Goal: Find specific page/section: Find specific page/section

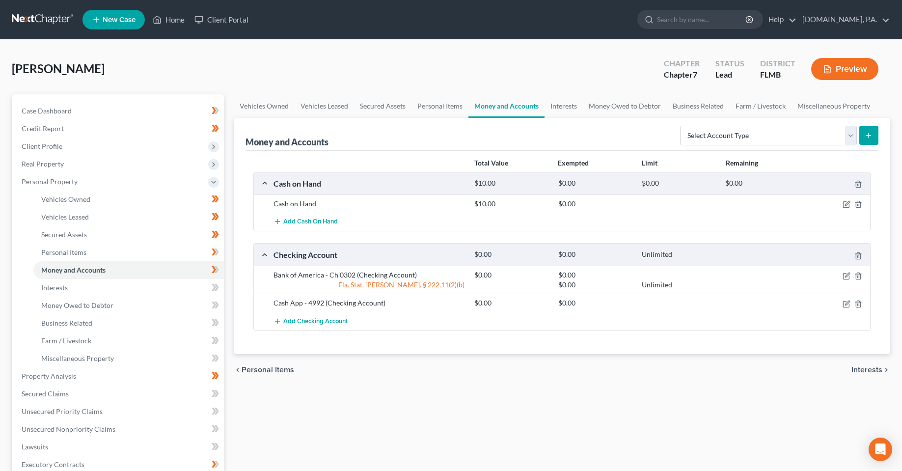
scroll to position [49, 0]
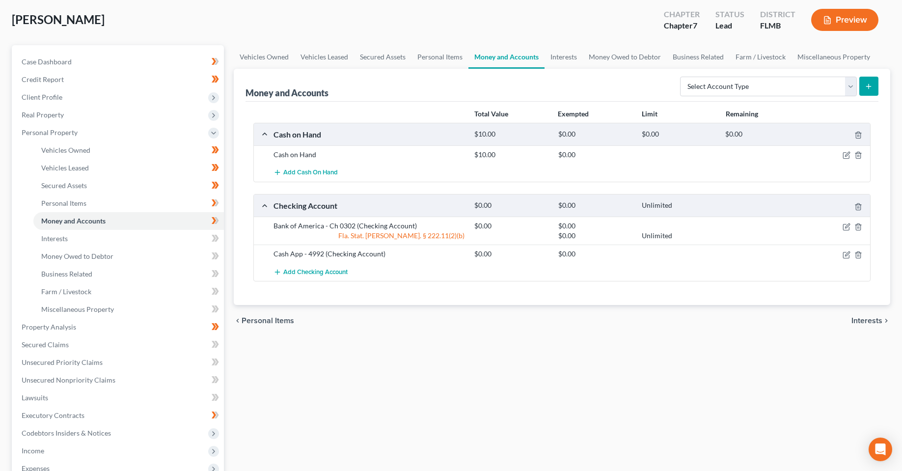
click at [401, 370] on div "Vehicles Owned Vehicles Leased Secured Assets Personal Items Money and Accounts…" at bounding box center [562, 328] width 666 height 567
click at [73, 144] on link "Vehicles Owned" at bounding box center [128, 150] width 190 height 18
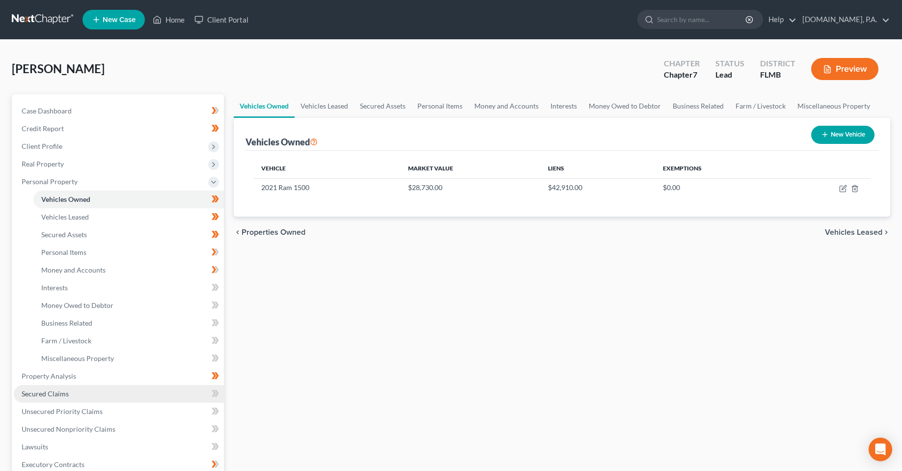
click at [49, 395] on span "Secured Claims" at bounding box center [45, 393] width 47 height 8
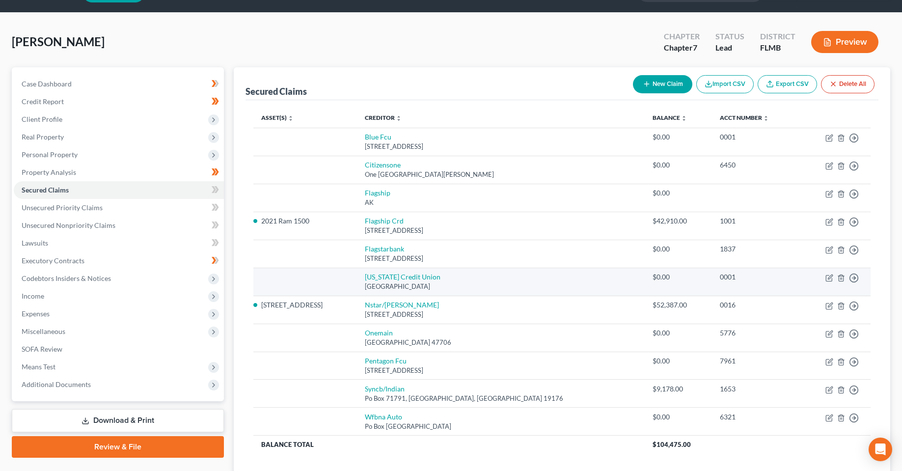
scroll to position [49, 0]
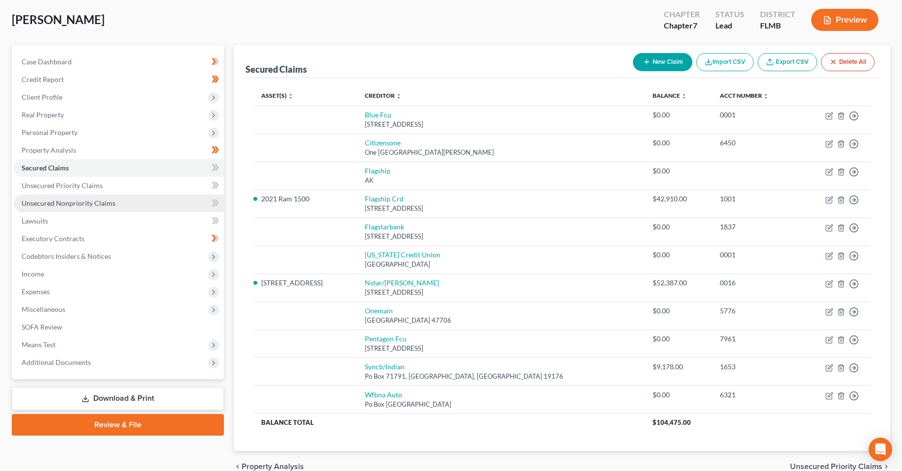
click at [42, 200] on span "Unsecured Nonpriority Claims" at bounding box center [69, 203] width 94 height 8
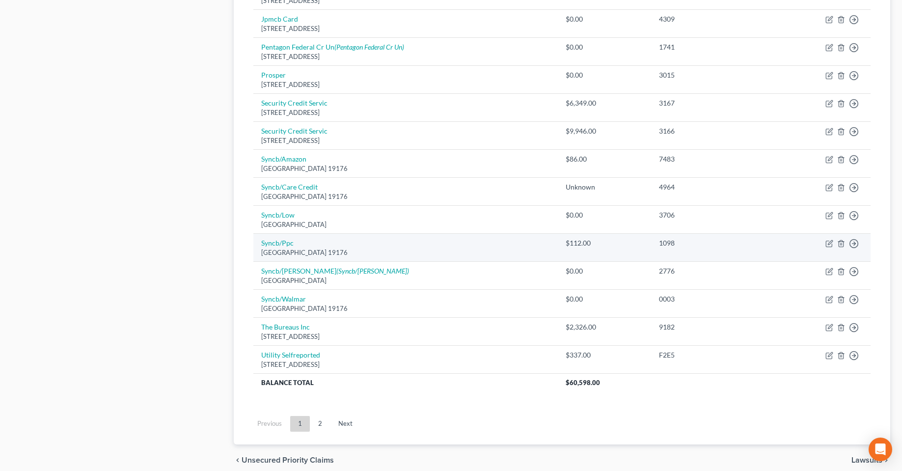
scroll to position [638, 0]
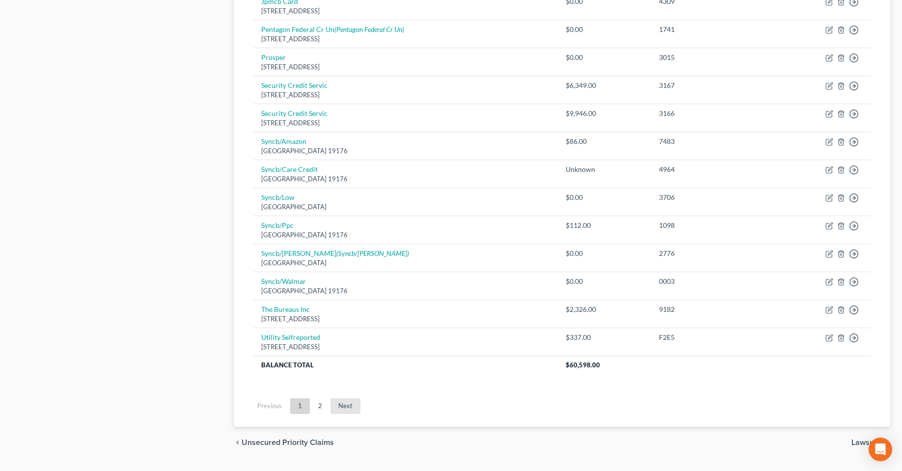
click at [330, 406] on link "Next" at bounding box center [345, 406] width 30 height 16
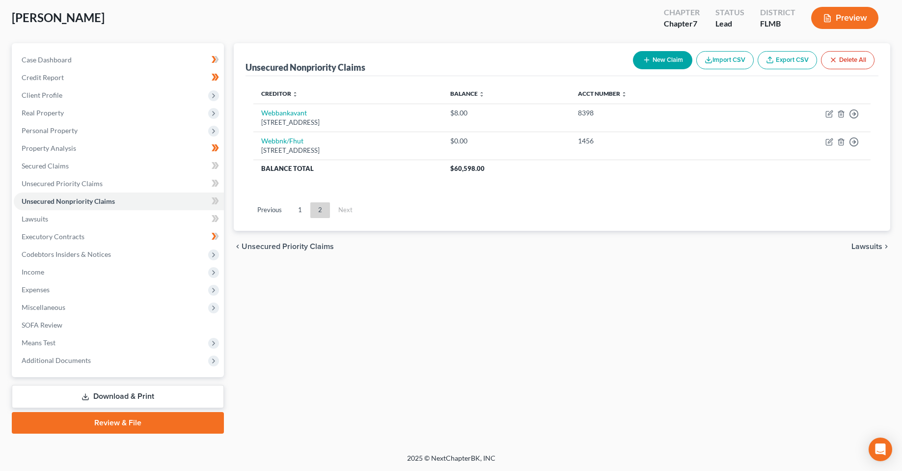
scroll to position [2, 0]
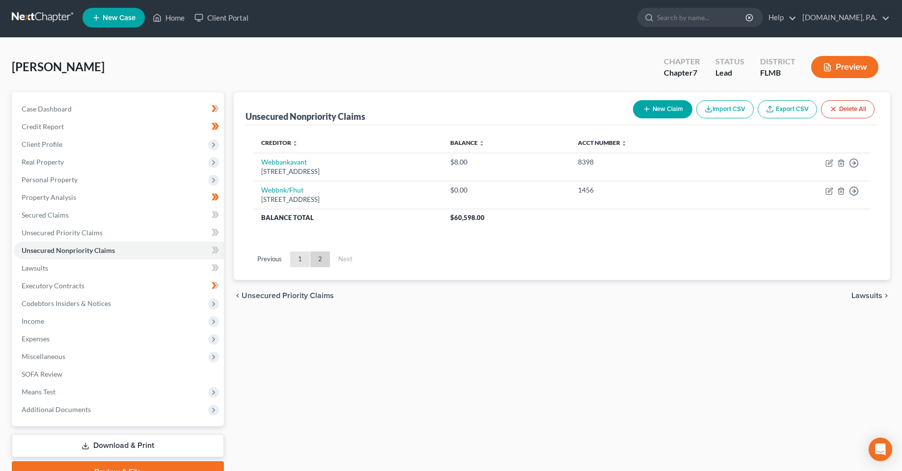
click at [298, 257] on link "1" at bounding box center [300, 259] width 20 height 16
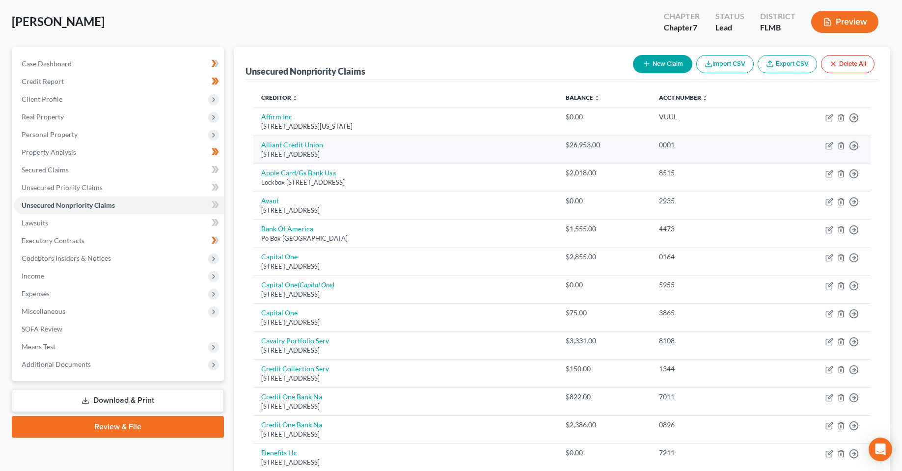
scroll to position [0, 0]
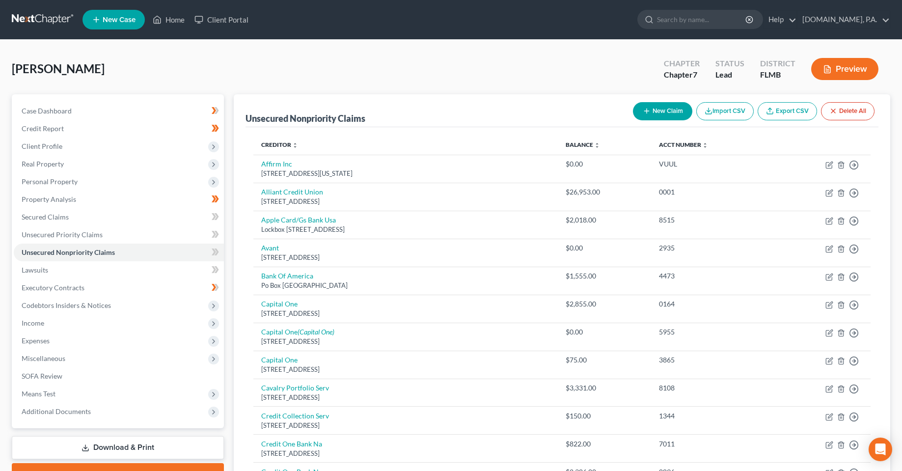
click at [172, 72] on div "[PERSON_NAME] Upgraded Chapter Chapter 7 Status Lead District [GEOGRAPHIC_DATA]…" at bounding box center [451, 73] width 878 height 43
